Goal: Information Seeking & Learning: Learn about a topic

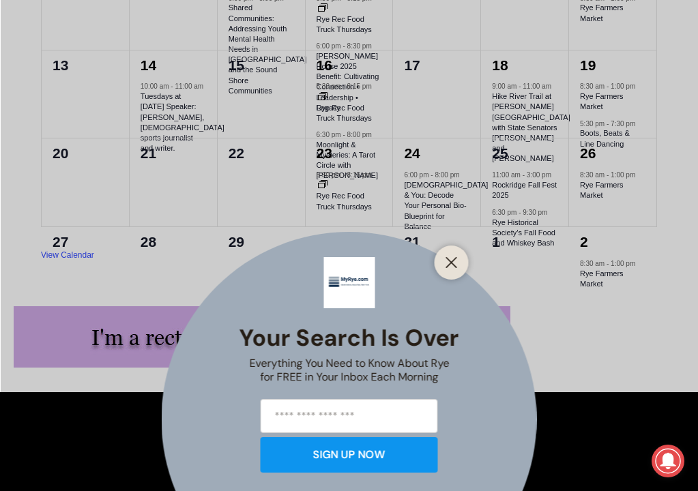
scroll to position [4033, 0]
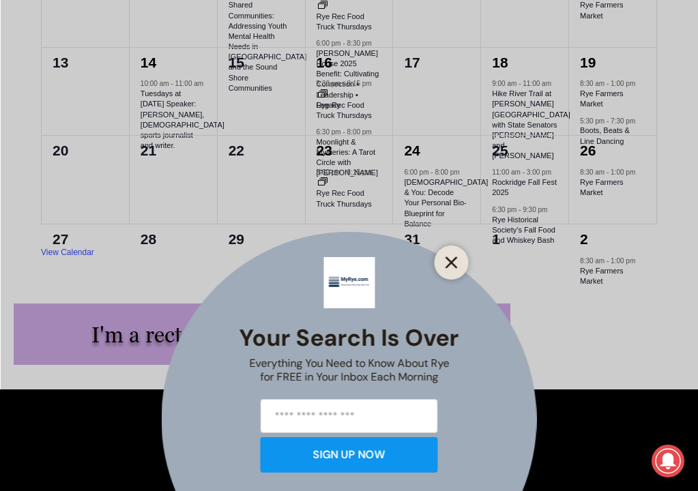
click at [447, 263] on icon "Close" at bounding box center [452, 263] width 12 height 12
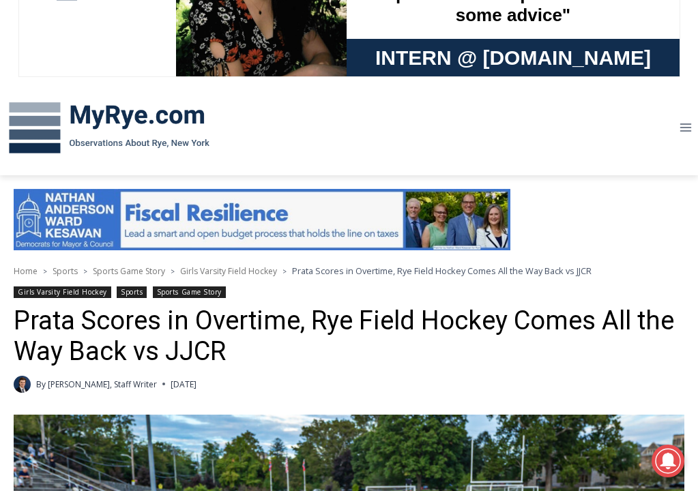
scroll to position [101, 0]
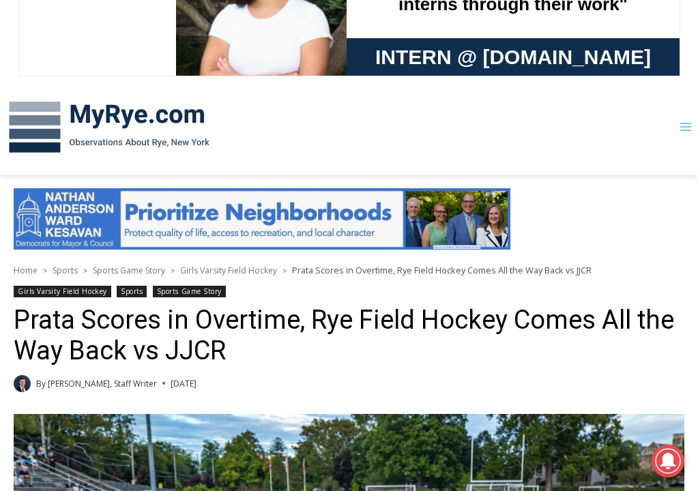
click at [685, 121] on icon "Toggle Menu" at bounding box center [686, 127] width 14 height 14
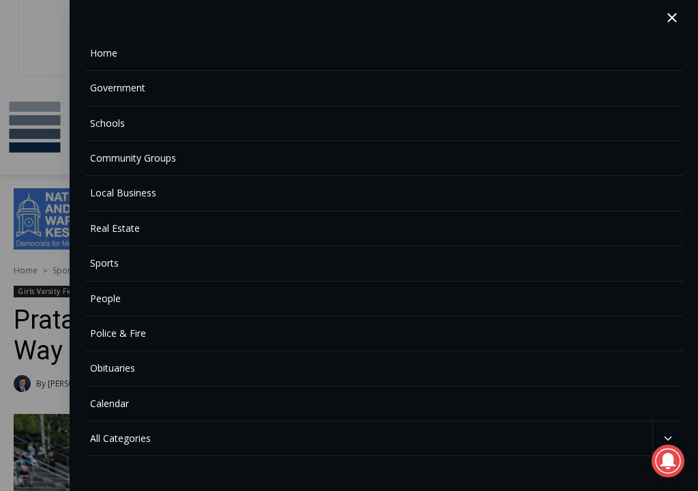
click at [103, 367] on link "Obituaries" at bounding box center [384, 369] width 598 height 35
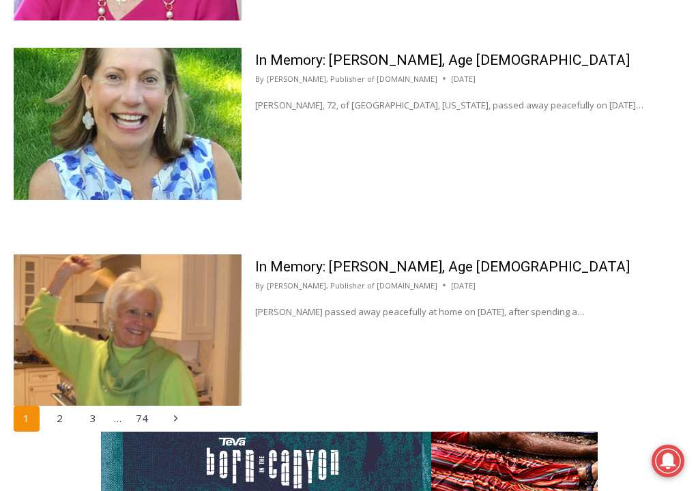
scroll to position [2734, 0]
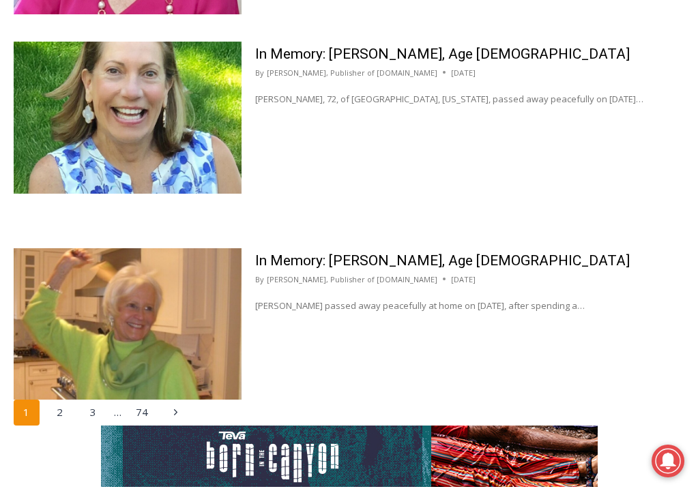
click at [602, 304] on p "Barbara de Frondeville passed away peacefully at home on September 2, 2025, aft…" at bounding box center [469, 306] width 429 height 14
click at [655, 306] on p "Barbara de Frondeville passed away peacefully at home on September 2, 2025, aft…" at bounding box center [469, 306] width 429 height 14
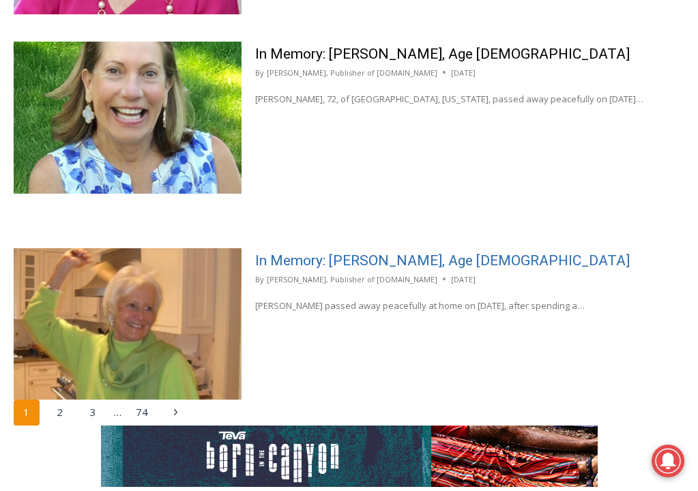
click at [460, 259] on link "In Memory: Barbara de Frondeville, Age 88" at bounding box center [442, 261] width 375 height 16
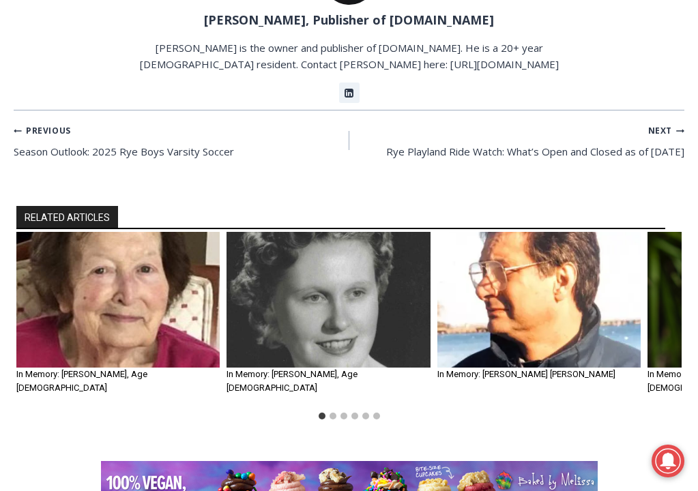
scroll to position [1154, 0]
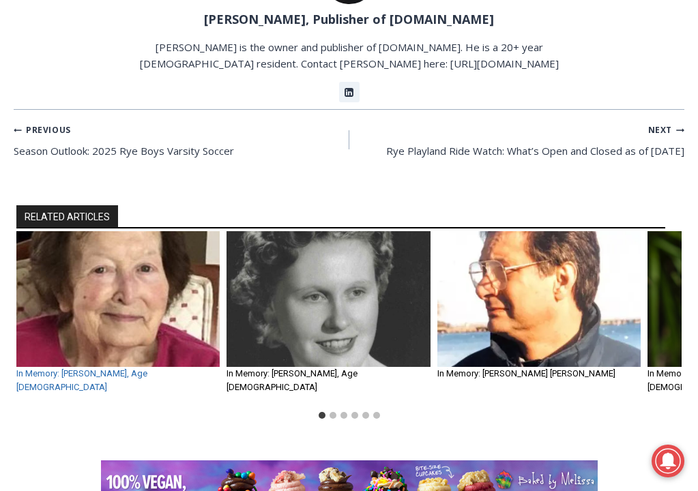
click at [136, 369] on link "In Memory: Mary Pryor, Age 92" at bounding box center [81, 381] width 131 height 24
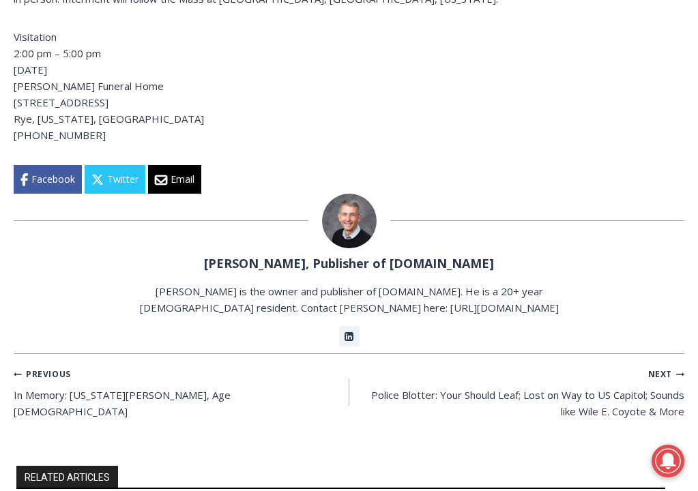
scroll to position [784, 0]
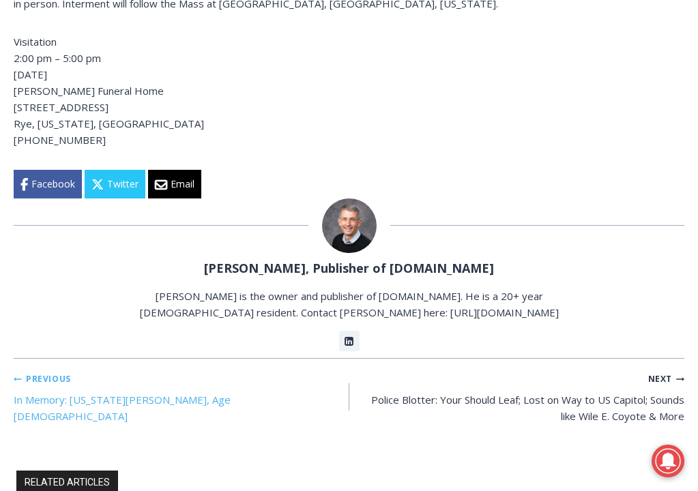
click at [154, 370] on link "Previous Previous In Memory: Virginia A. Callahan, Age 94" at bounding box center [182, 397] width 336 height 55
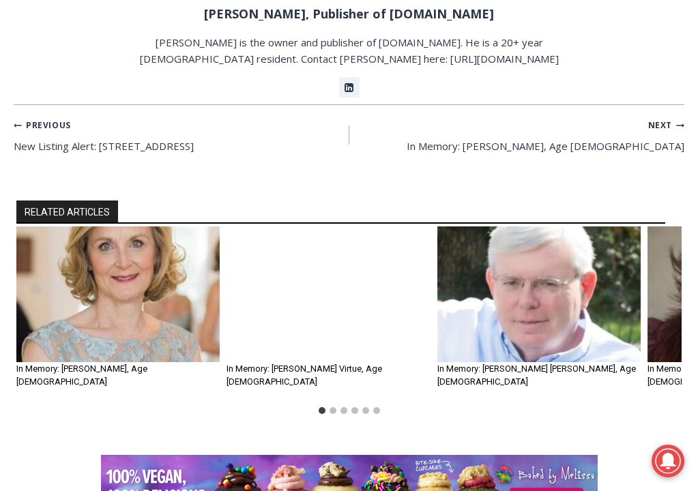
scroll to position [993, 0]
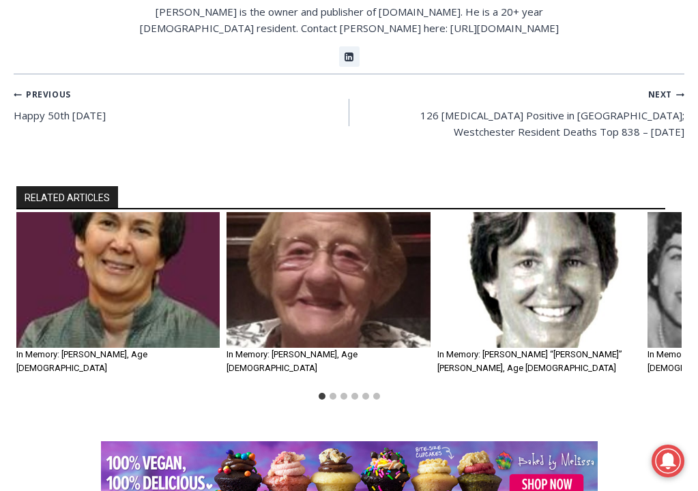
scroll to position [1108, 0]
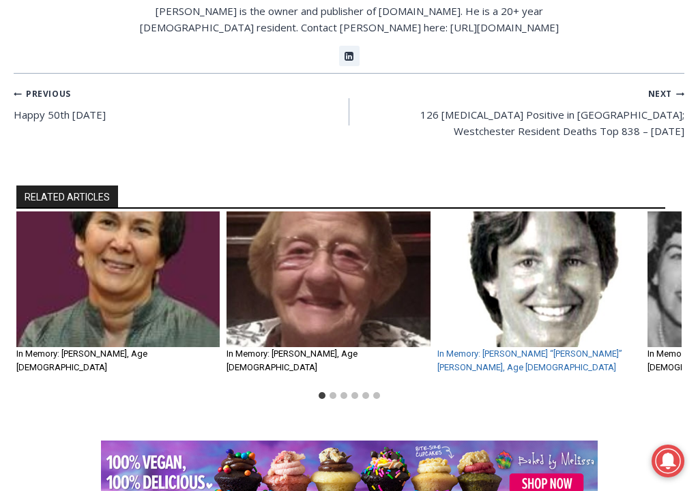
click at [582, 349] on link "In Memory: Judith Fay “Judy” Lightfoot, Age 81" at bounding box center [530, 361] width 185 height 24
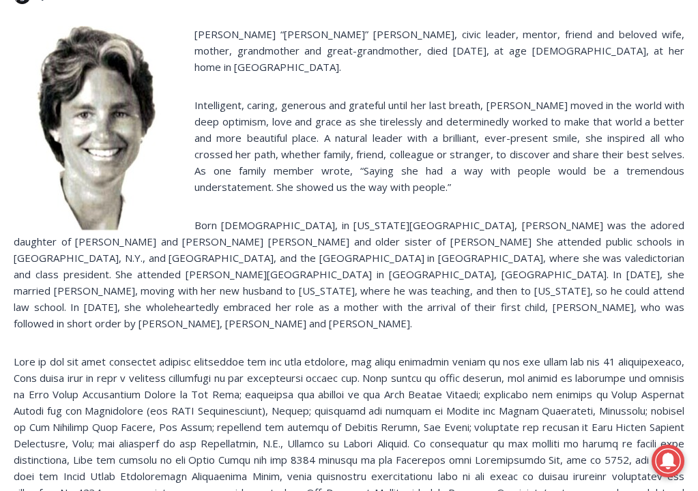
click at [585, 354] on p at bounding box center [349, 436] width 671 height 164
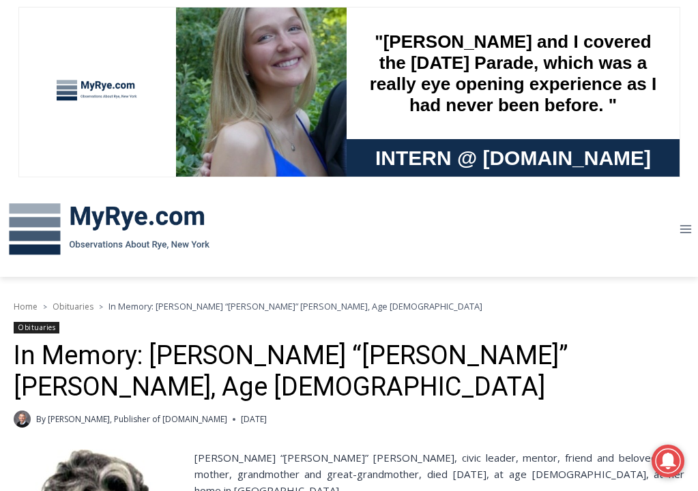
scroll to position [-1, 0]
